Goal: Transaction & Acquisition: Purchase product/service

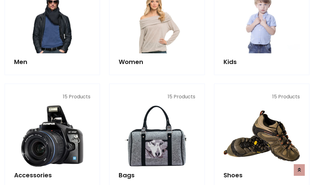
scroll to position [205, 0]
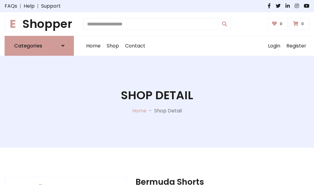
click at [39, 24] on h1 "E Shopper" at bounding box center [39, 24] width 69 height 14
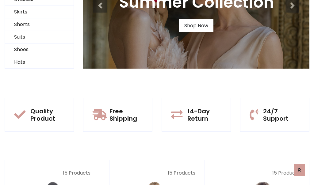
scroll to position [59, 0]
